Goal: Task Accomplishment & Management: Manage account settings

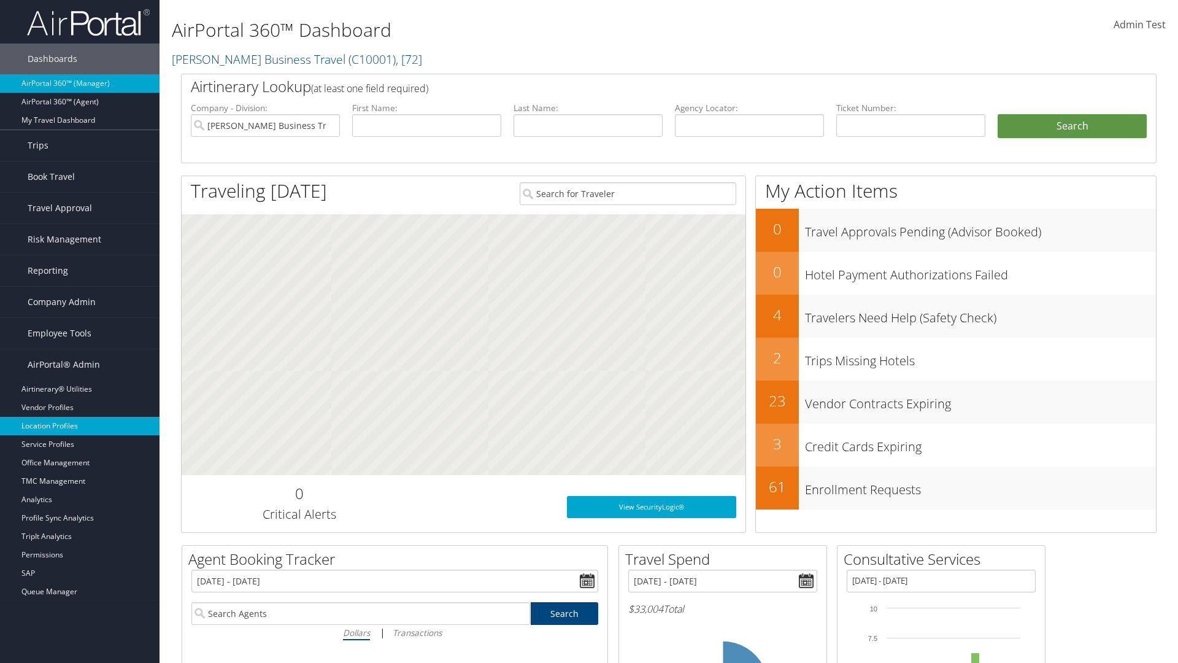
click at [80, 426] on link "Location Profiles" at bounding box center [80, 426] width 160 height 18
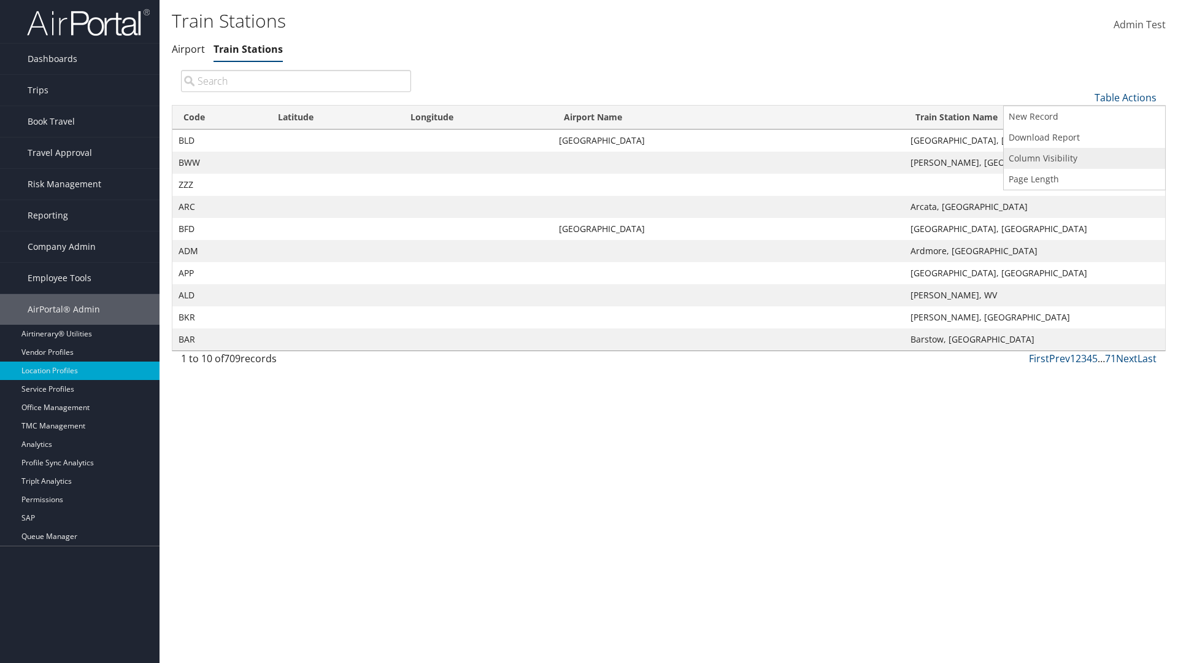
click at [1084, 158] on link "Column Visibility" at bounding box center [1084, 158] width 161 height 21
click at [1084, 117] on link "Code" at bounding box center [1084, 117] width 161 height 21
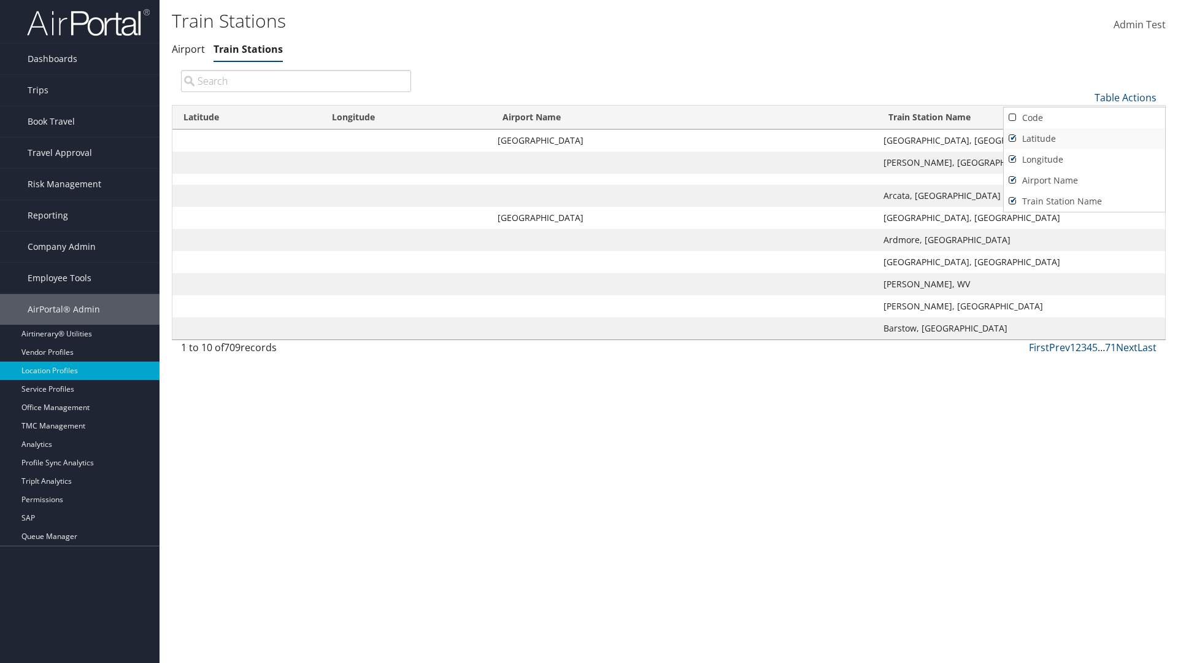
click at [1084, 138] on link "Latitude" at bounding box center [1084, 138] width 161 height 21
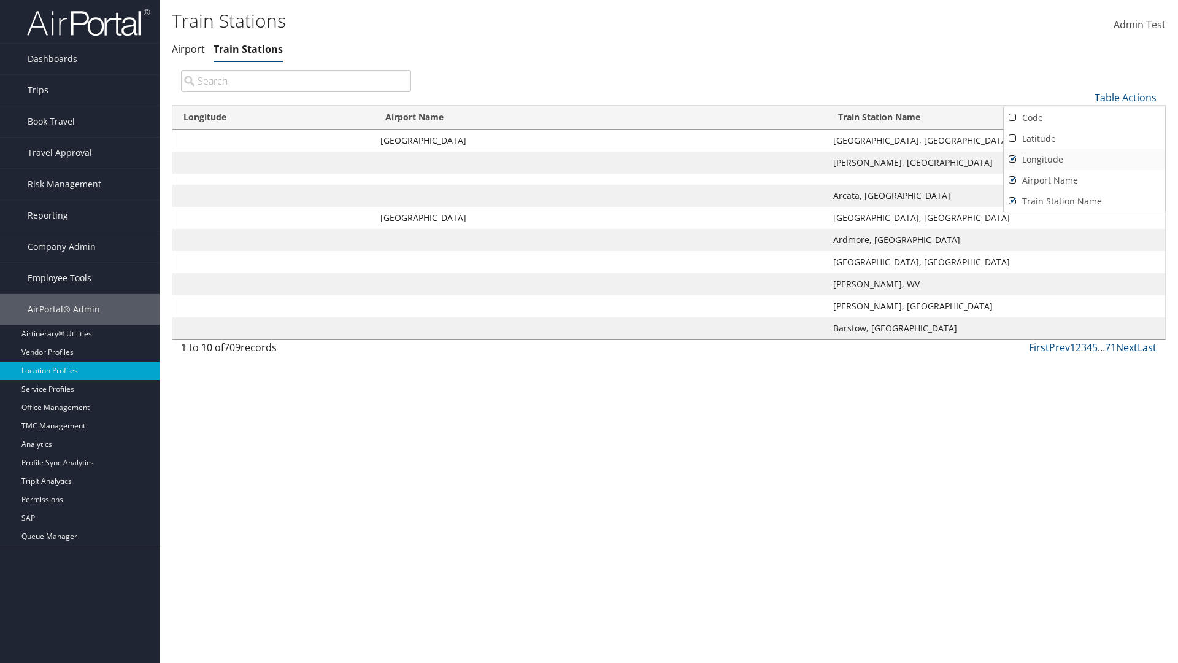
click at [1084, 159] on link "Longitude" at bounding box center [1084, 159] width 161 height 21
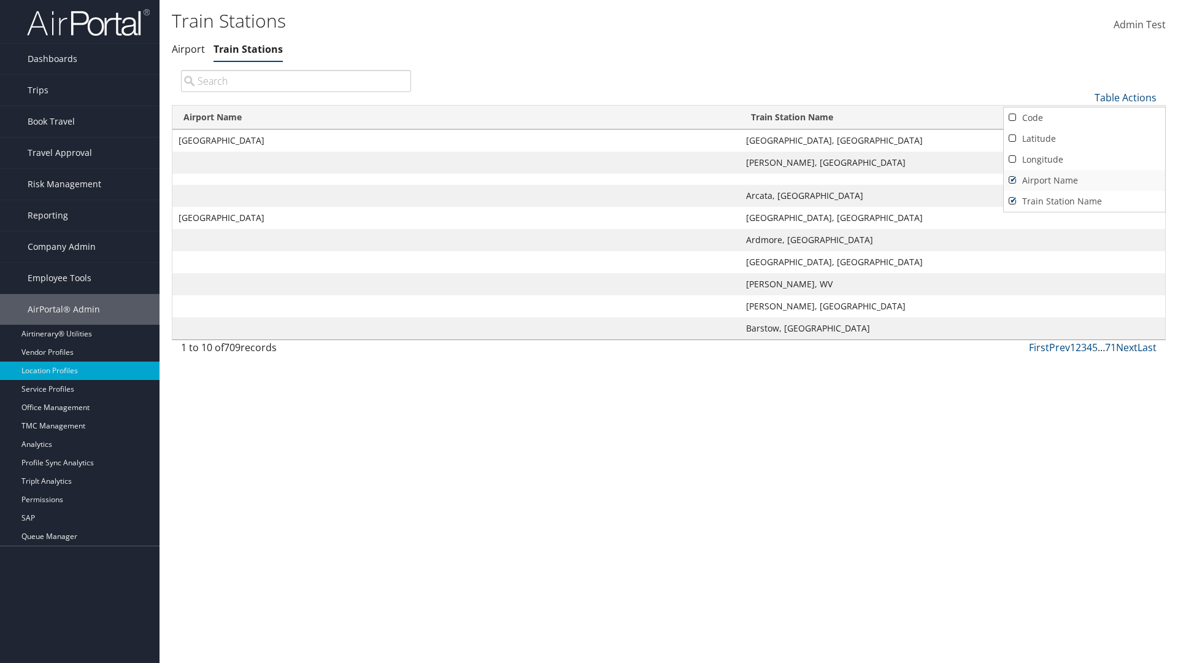
click at [1084, 180] on link "Airport Name" at bounding box center [1084, 180] width 161 height 21
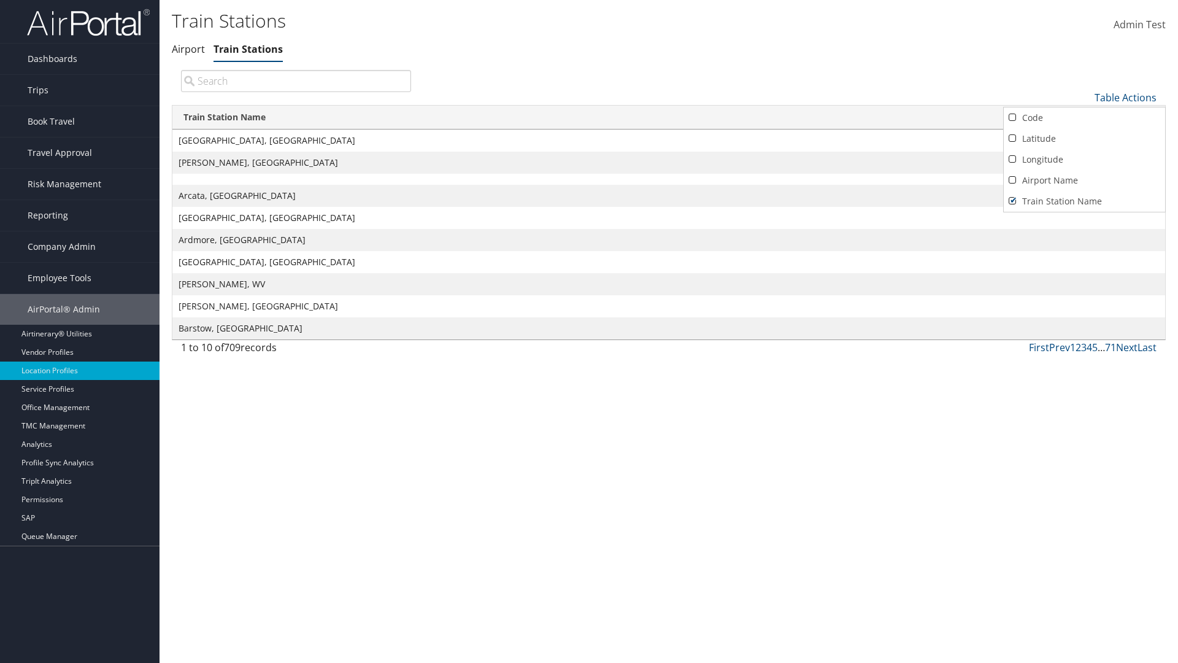
click at [589, 331] on div at bounding box center [589, 331] width 1178 height 663
click at [1125, 97] on link "Table Actions" at bounding box center [1126, 98] width 62 height 14
click at [1084, 158] on link "Column Visibility" at bounding box center [1084, 158] width 161 height 21
click at [1084, 117] on link "Code" at bounding box center [1084, 117] width 161 height 21
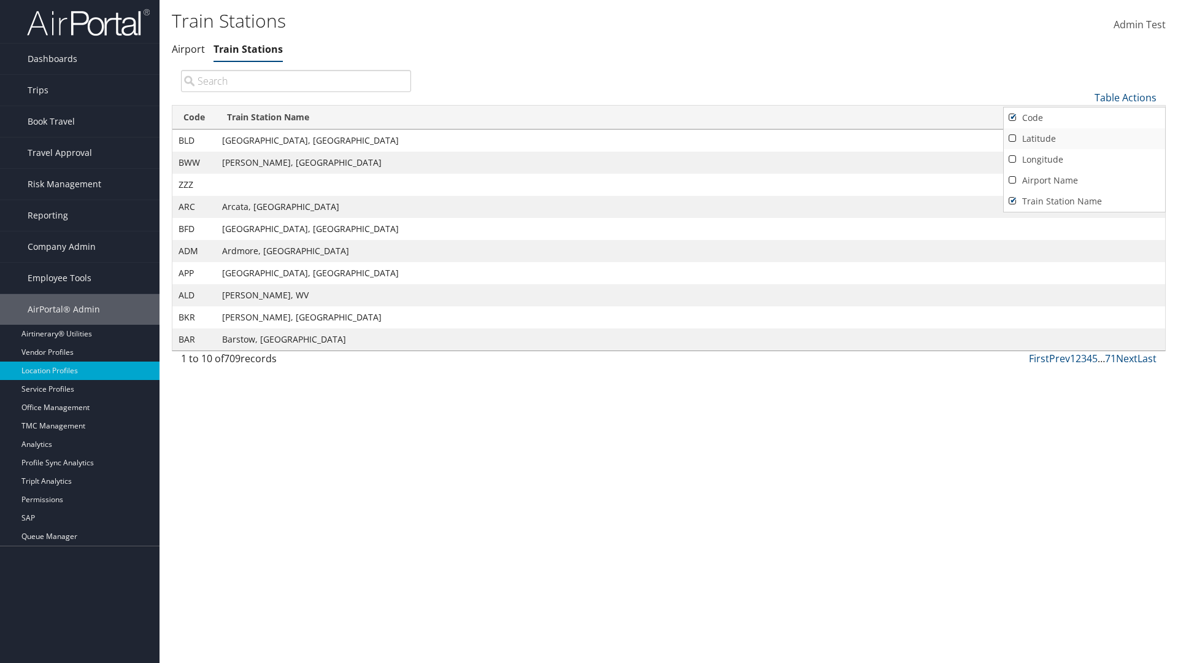
click at [1084, 138] on link "Latitude" at bounding box center [1084, 138] width 161 height 21
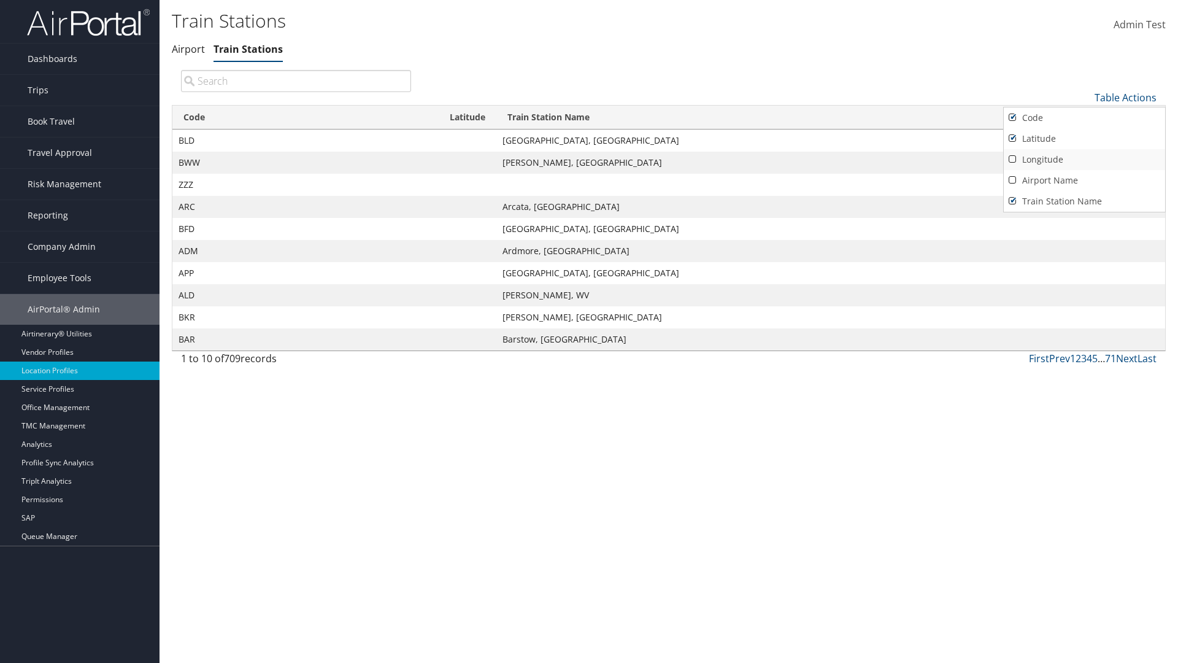
click at [1084, 159] on link "Longitude" at bounding box center [1084, 159] width 161 height 21
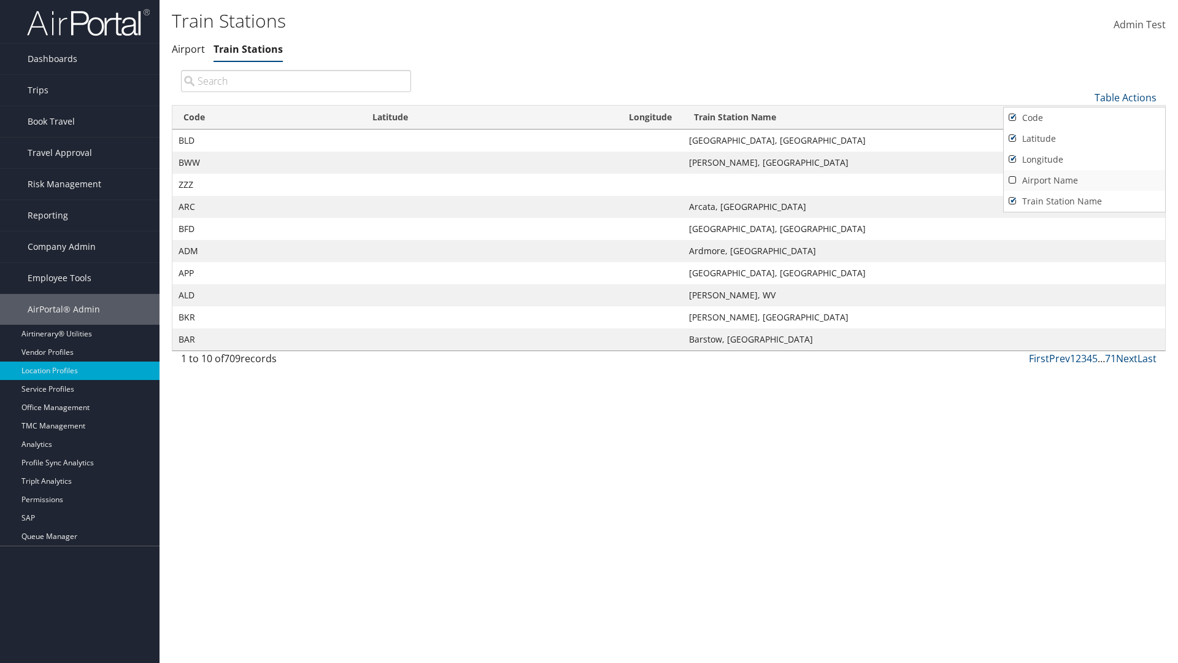
click at [1084, 180] on link "Airport Name" at bounding box center [1084, 180] width 161 height 21
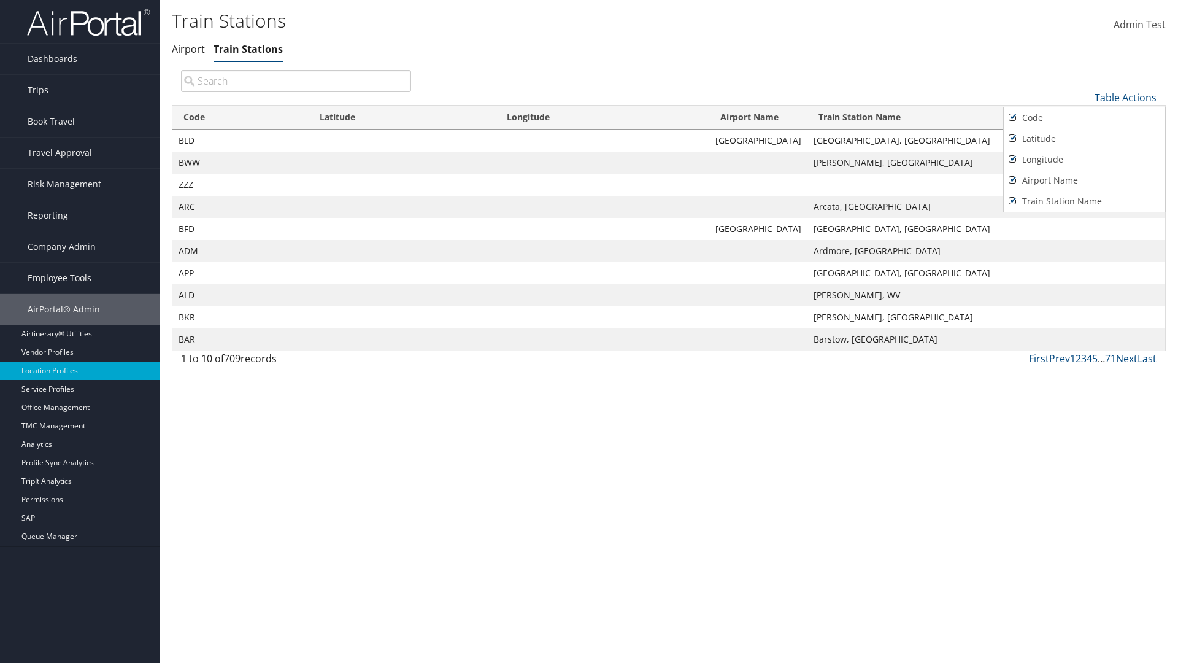
click at [589, 331] on div at bounding box center [589, 331] width 1178 height 663
click at [1125, 97] on link "Table Actions" at bounding box center [1126, 98] width 62 height 14
